Goal: Information Seeking & Learning: Learn about a topic

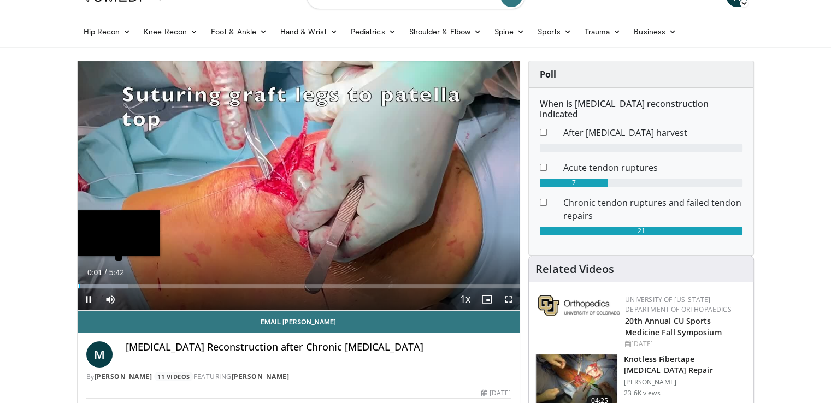
scroll to position [55, 0]
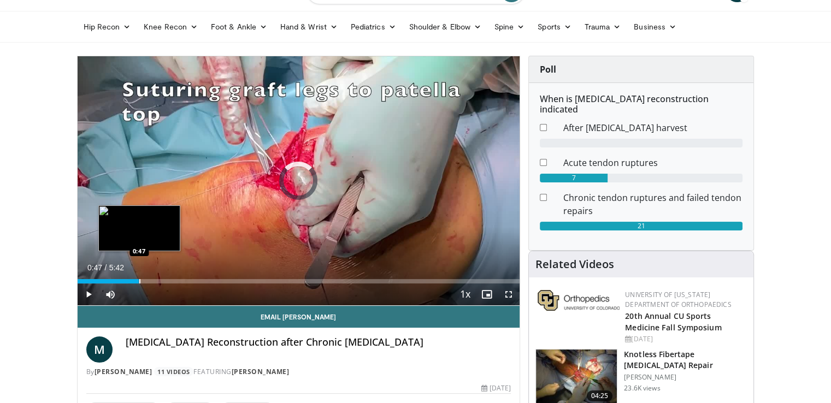
click at [139, 280] on div "Progress Bar" at bounding box center [139, 281] width 1 height 4
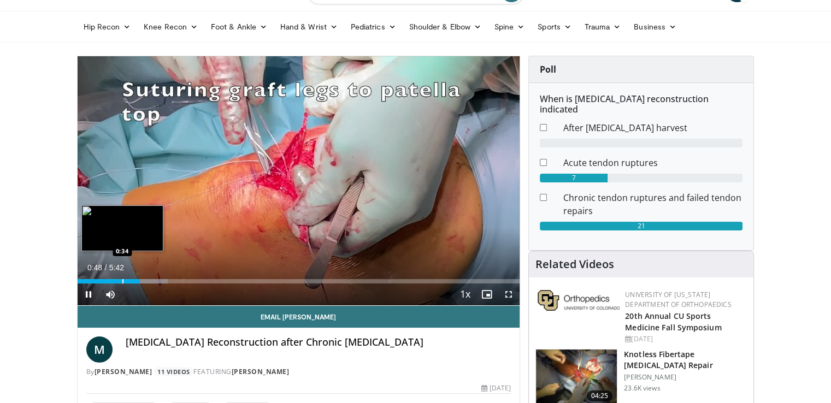
click at [122, 280] on div "Progress Bar" at bounding box center [122, 281] width 1 height 4
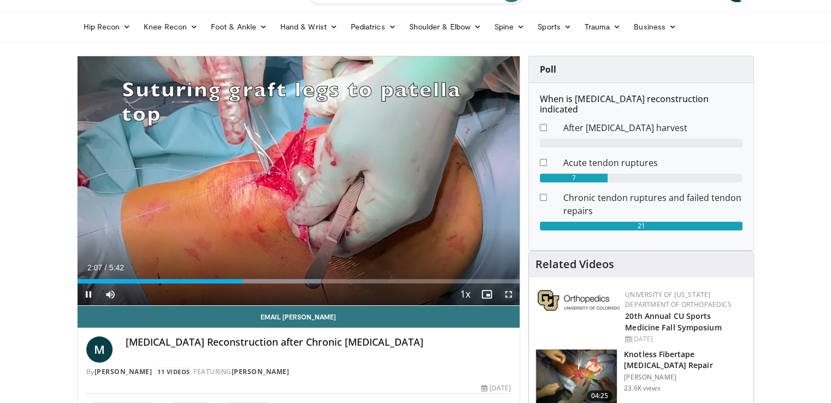
click at [514, 296] on span "Video Player" at bounding box center [509, 295] width 22 height 22
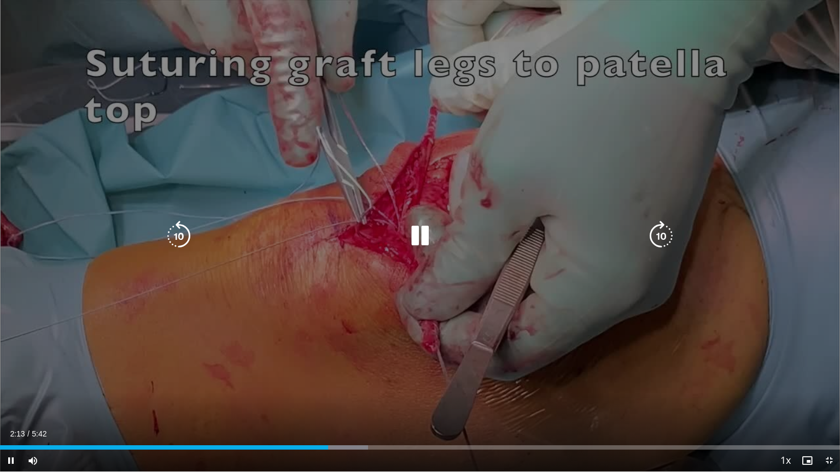
click at [319, 90] on div "80 seconds Tap to unmute" at bounding box center [420, 236] width 840 height 472
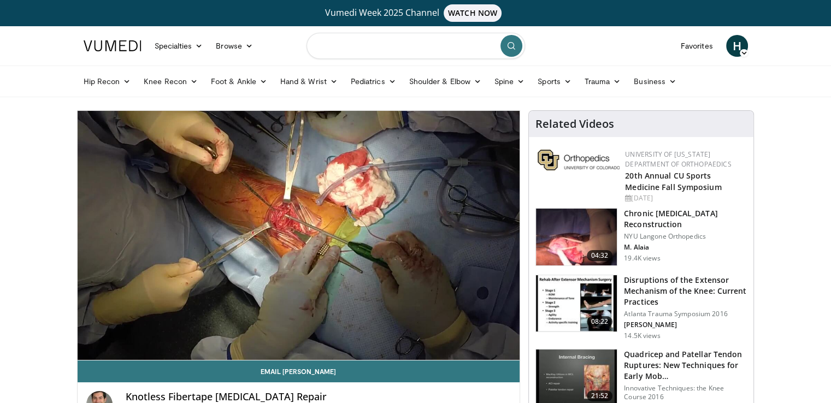
click at [363, 38] on input "Search topics, interventions" at bounding box center [416, 46] width 219 height 26
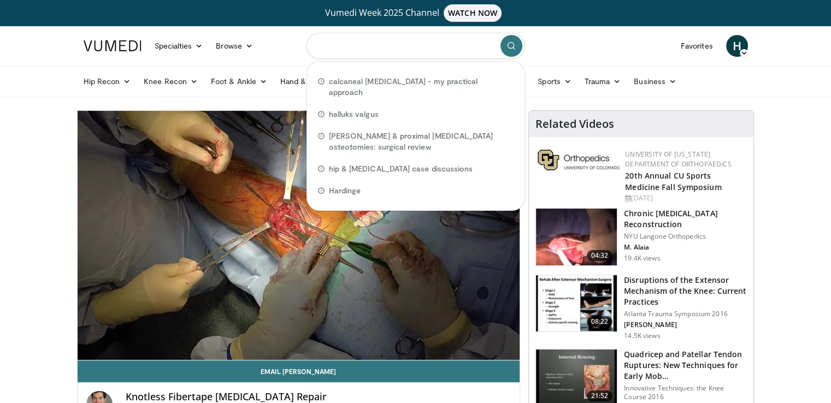
paste input "**********"
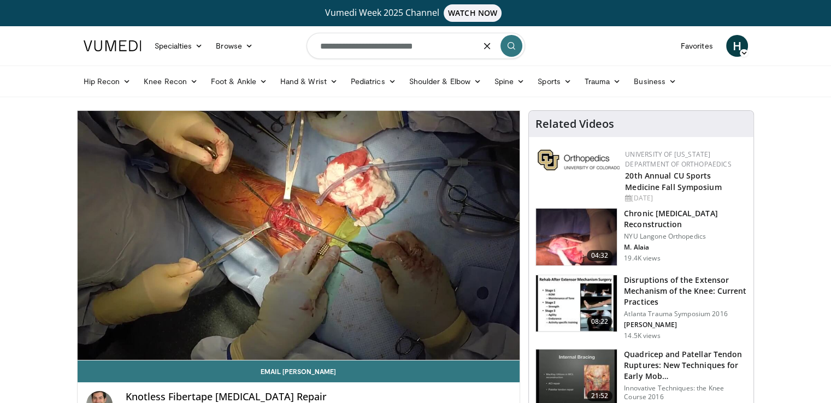
drag, startPoint x: 330, startPoint y: 45, endPoint x: 301, endPoint y: 50, distance: 29.4
click at [301, 50] on nav "Specialties Adult & Family Medicine Allergy, Asthma, Immunology Anesthesiology …" at bounding box center [416, 45] width 678 height 39
type input "**********"
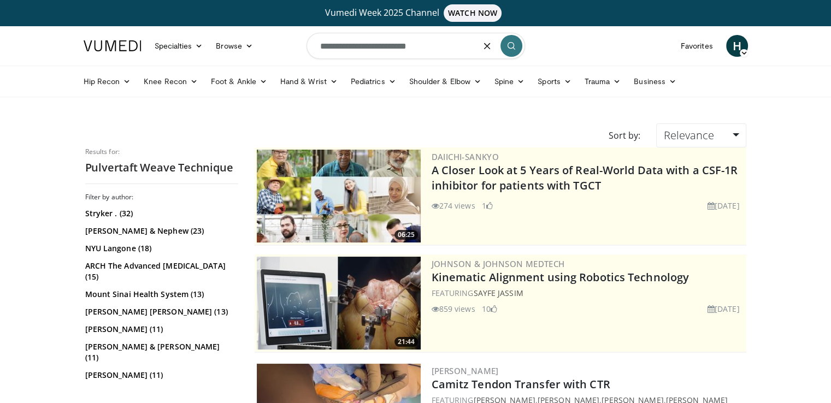
drag, startPoint x: 483, startPoint y: 43, endPoint x: 304, endPoint y: 42, distance: 179.3
click at [304, 42] on nav "Specialties Adult & Family Medicine Allergy, Asthma, Immunology Anesthesiology …" at bounding box center [416, 45] width 678 height 39
paste input "**********"
type input "**********"
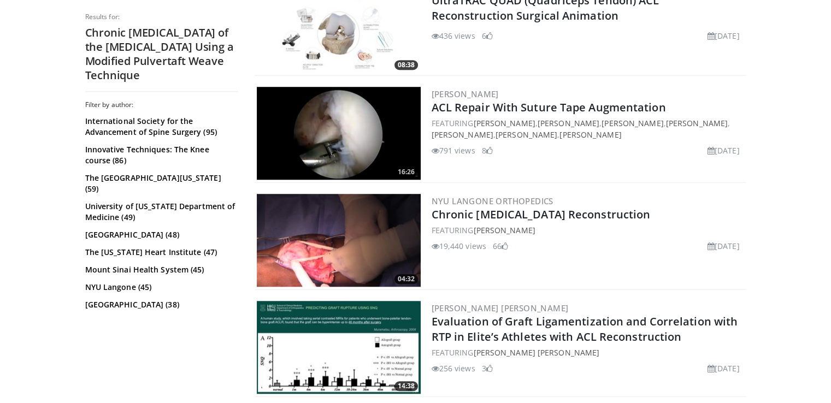
scroll to position [820, 0]
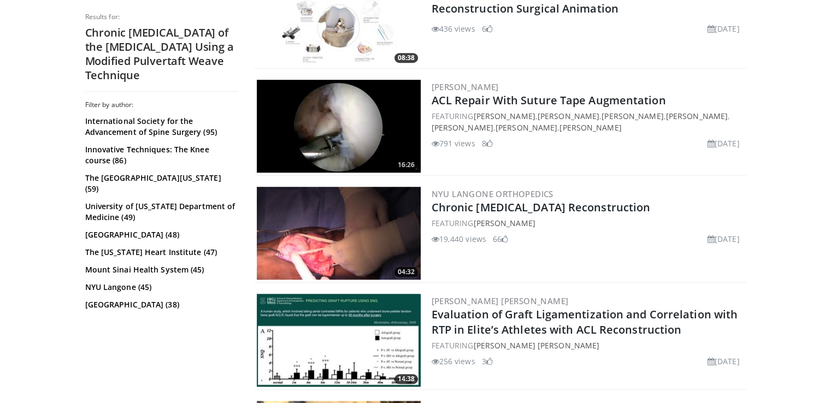
click at [370, 233] on img at bounding box center [339, 233] width 164 height 93
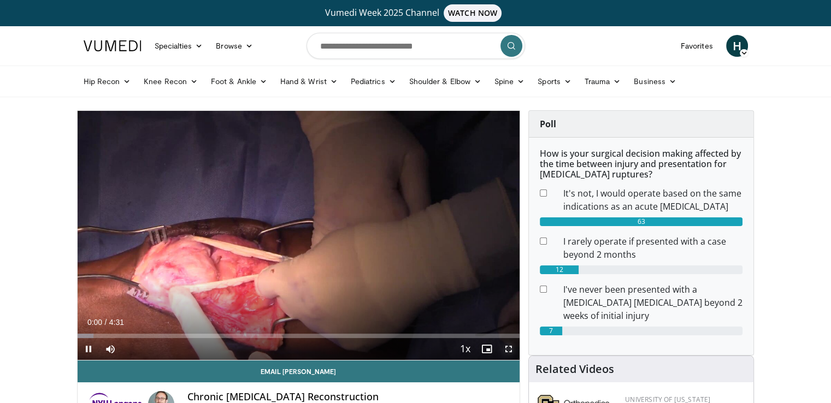
click at [505, 353] on span "Video Player" at bounding box center [509, 349] width 22 height 22
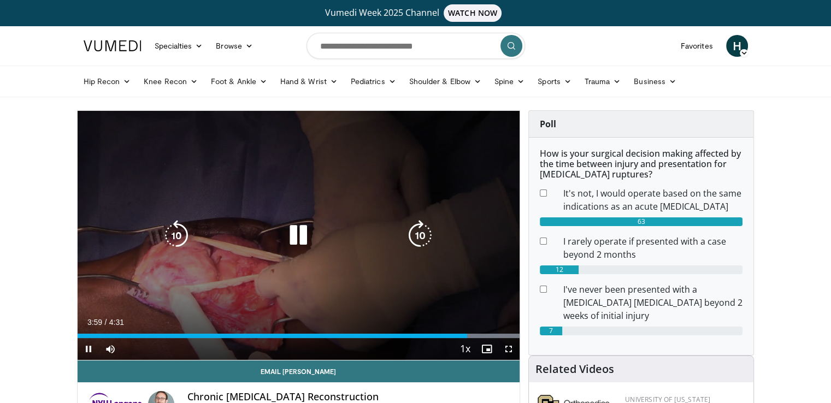
click at [290, 237] on icon "Video Player" at bounding box center [298, 235] width 31 height 31
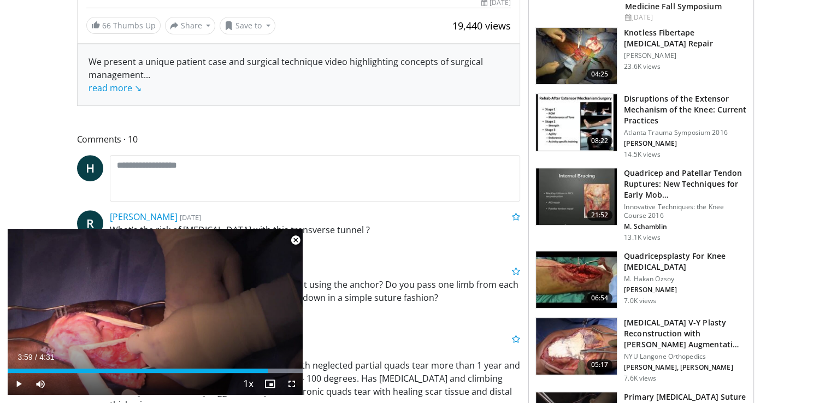
scroll to position [492, 0]
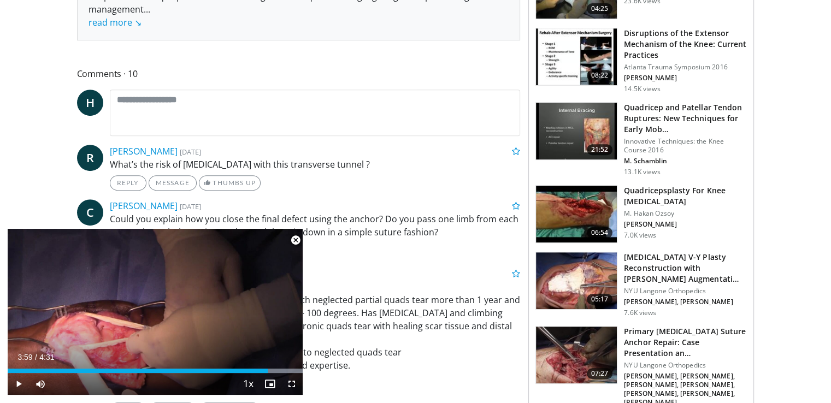
click at [297, 242] on span "Video Player" at bounding box center [296, 241] width 22 height 22
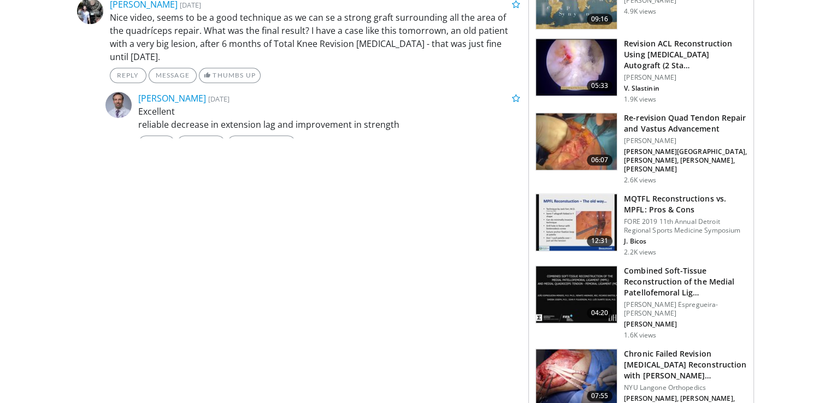
scroll to position [1445, 0]
